Goal: Connect with others: Connect with other users

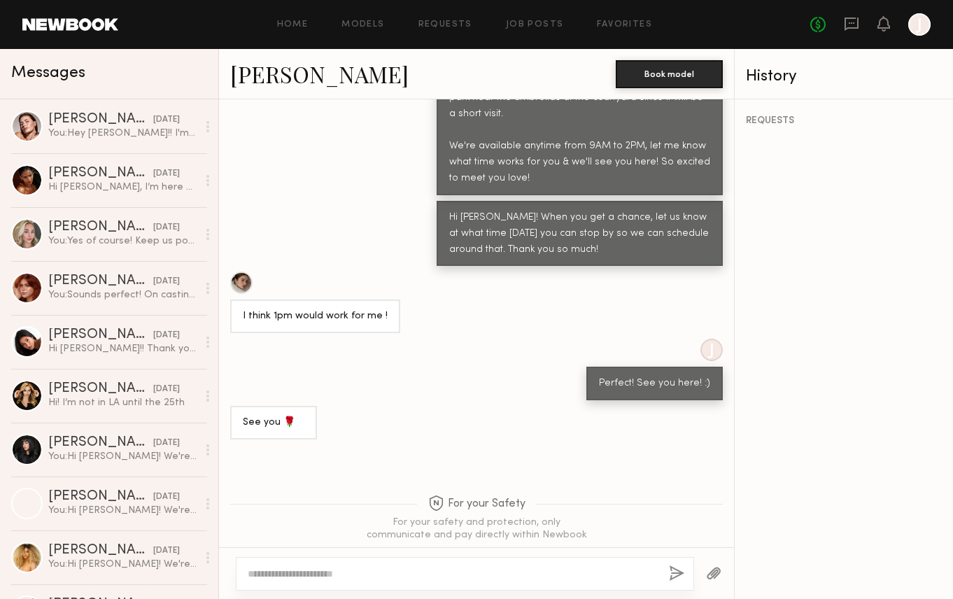
scroll to position [717, 0]
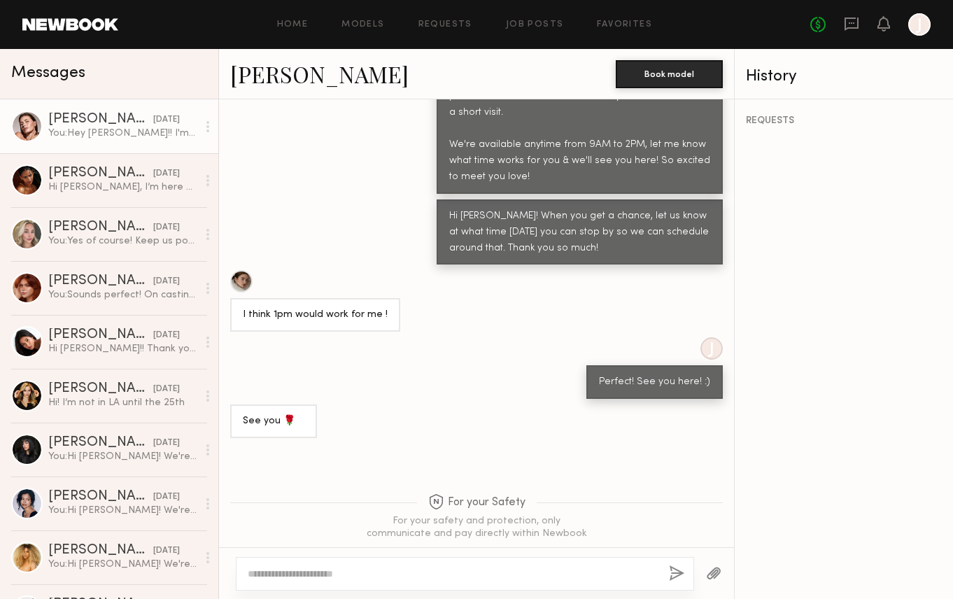
click at [108, 132] on div "You: Hey [PERSON_NAME]!! I'm helping them organize the Spring'26 Lookbook shoot…" at bounding box center [122, 133] width 149 height 13
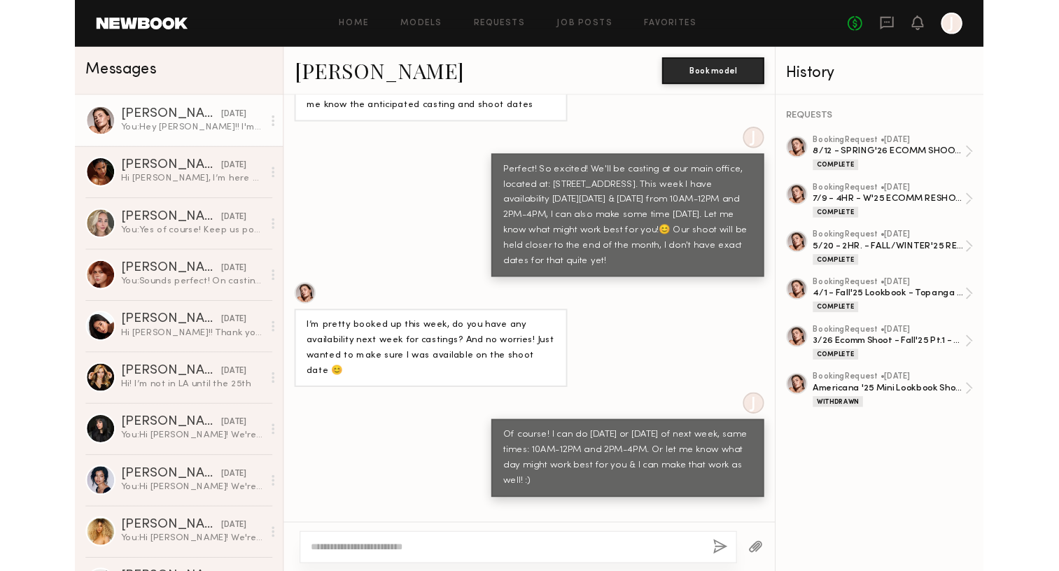
scroll to position [12036, 0]
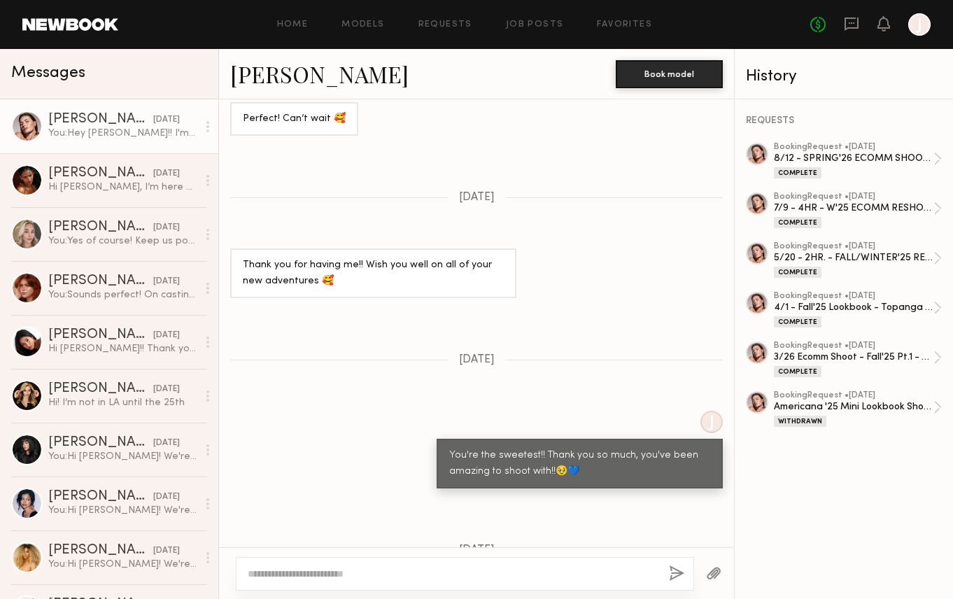
click at [860, 486] on div "REQUESTS booking Request • [DATE] 8/12 - SPRING'26 ECOMM SHOOT - 7HRS Complete …" at bounding box center [844, 349] width 218 height 500
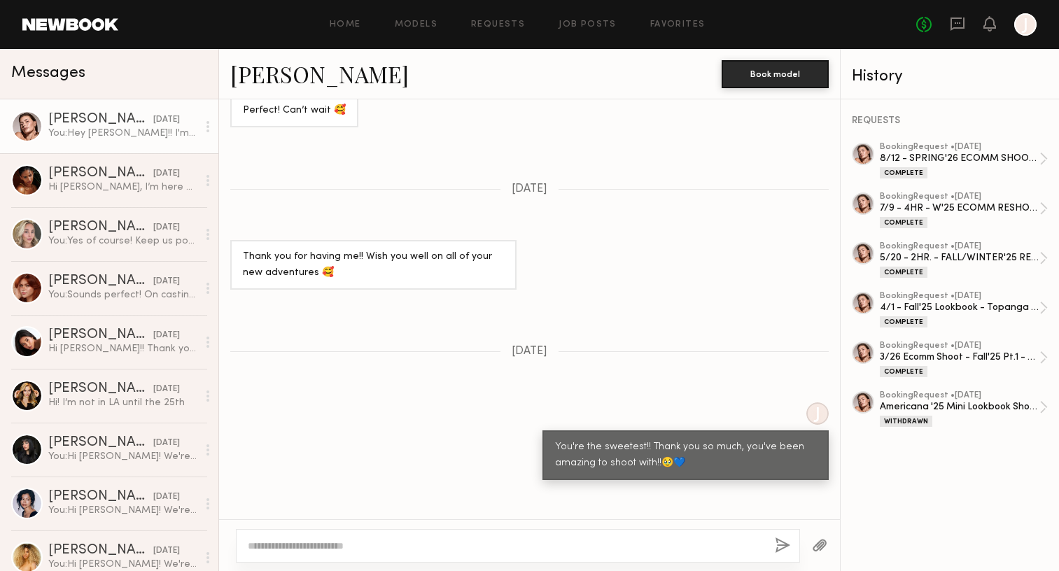
scroll to position [12064, 0]
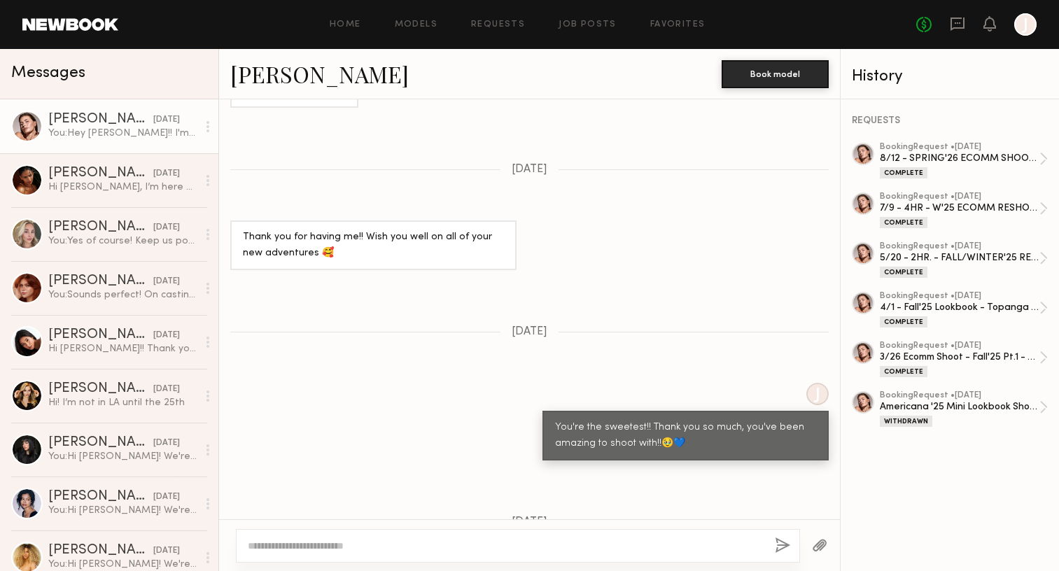
click at [948, 519] on div "REQUESTS booking Request • [DATE] 8/12 - SPRING'26 ECOMM SHOOT - 7HRS Complete …" at bounding box center [950, 335] width 218 height 472
click at [272, 73] on link "[PERSON_NAME]" at bounding box center [319, 74] width 178 height 30
click at [345, 71] on div "[PERSON_NAME]" at bounding box center [475, 74] width 491 height 30
click at [310, 83] on link "[PERSON_NAME]" at bounding box center [319, 74] width 178 height 30
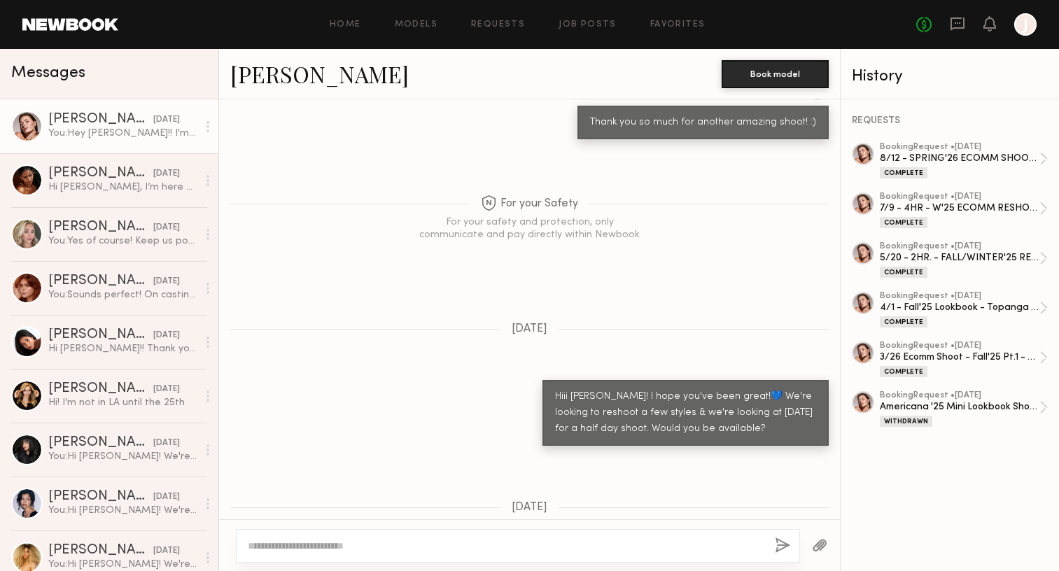
scroll to position [8844, 0]
